Goal: Task Accomplishment & Management: Complete application form

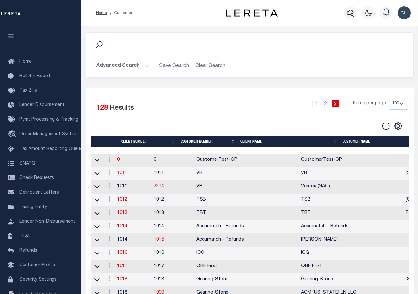
click at [127, 173] on link "1011" at bounding box center [122, 173] width 10 height 5
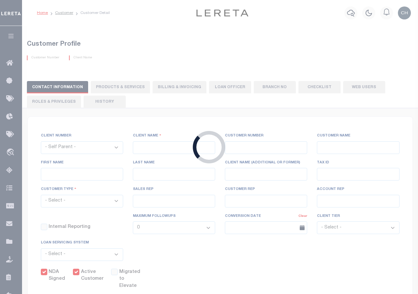
select select
type input "VB"
type input "1011"
type input "VB"
type input "Guy"
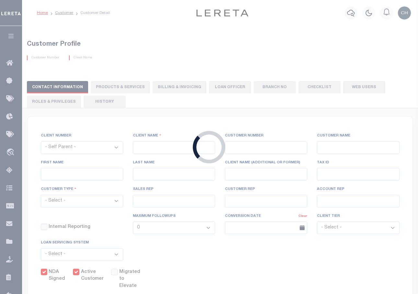
type input "[GEOGRAPHIC_DATA]"
select select "Mixed Portfolio"
type input "[PERSON_NAME]"
type input "[DATE]"
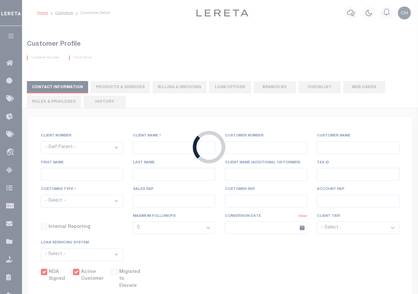
select select "Tier 3"
checkbox input "true"
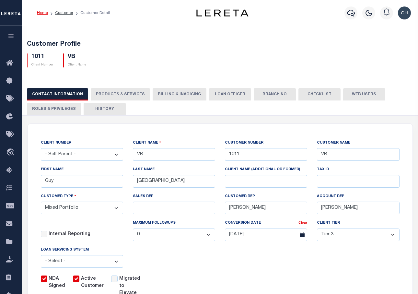
click at [138, 92] on button "PRODUCTS & SERVICES" at bounding box center [120, 94] width 59 height 12
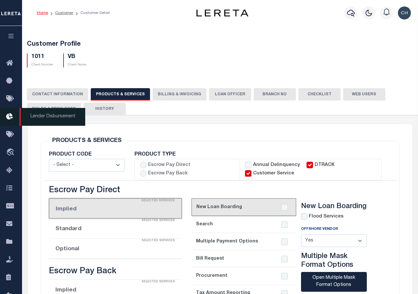
select select "STX"
radio input "true"
checkbox input "true"
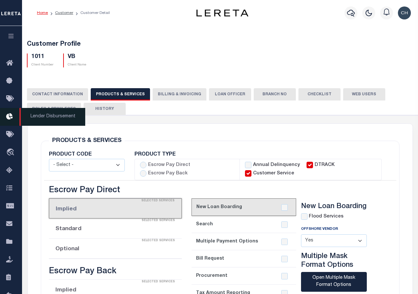
checkbox input "true"
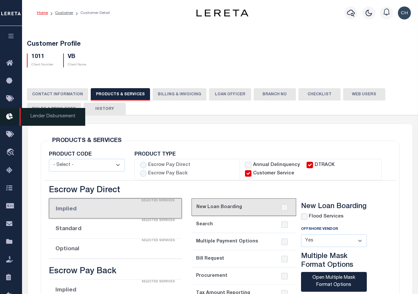
checkbox input "true"
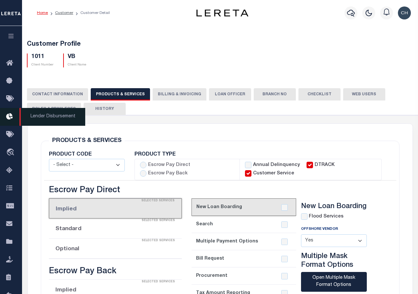
checkbox input "true"
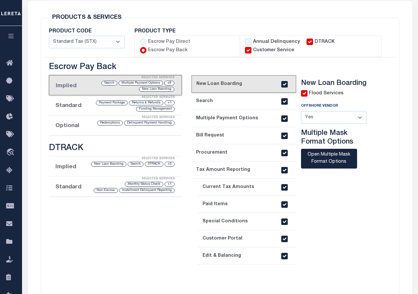
scroll to position [162, 0]
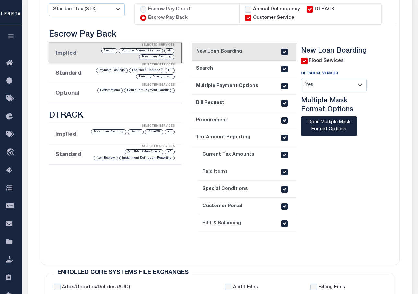
click at [65, 92] on li "Optional Selected Services Delinquent Payment Handling Redemptions" at bounding box center [115, 93] width 133 height 20
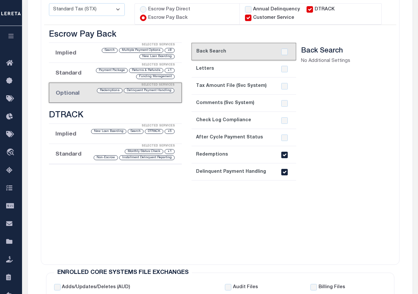
click at [285, 173] on input "checkbox" at bounding box center [284, 172] width 6 height 6
checkbox input "false"
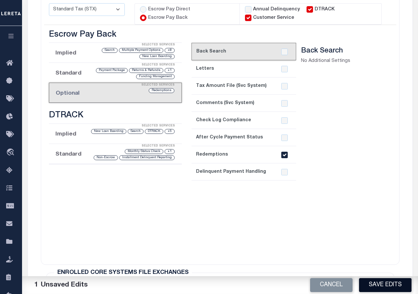
click at [373, 289] on button "Save Edits" at bounding box center [385, 285] width 52 height 14
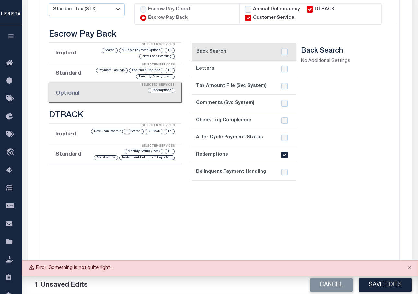
click at [98, 268] on div "Error. Something is not quite right..." at bounding box center [220, 268] width 396 height 16
